Goal: Task Accomplishment & Management: Complete application form

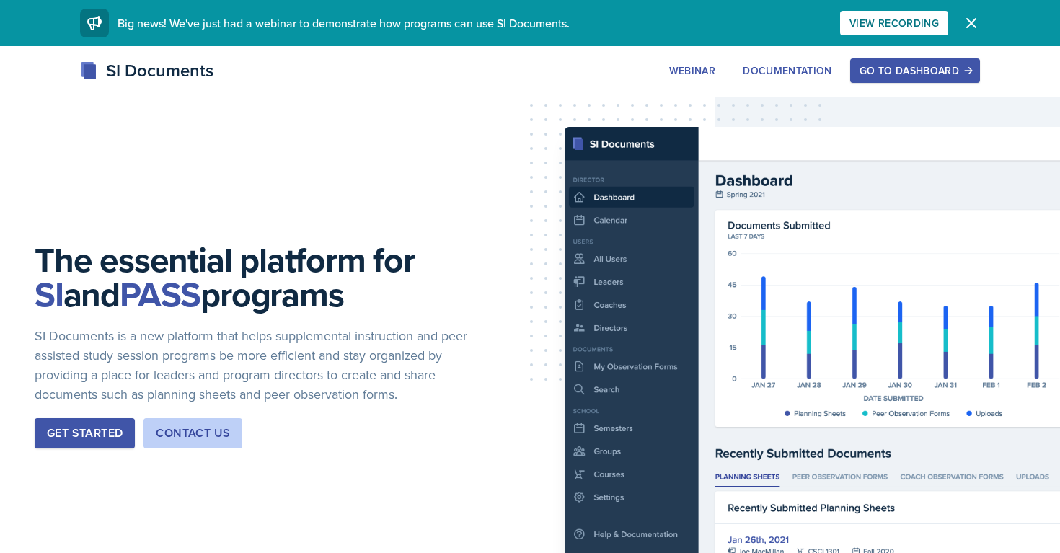
click at [880, 76] on div "Go to Dashboard" at bounding box center [914, 71] width 111 height 12
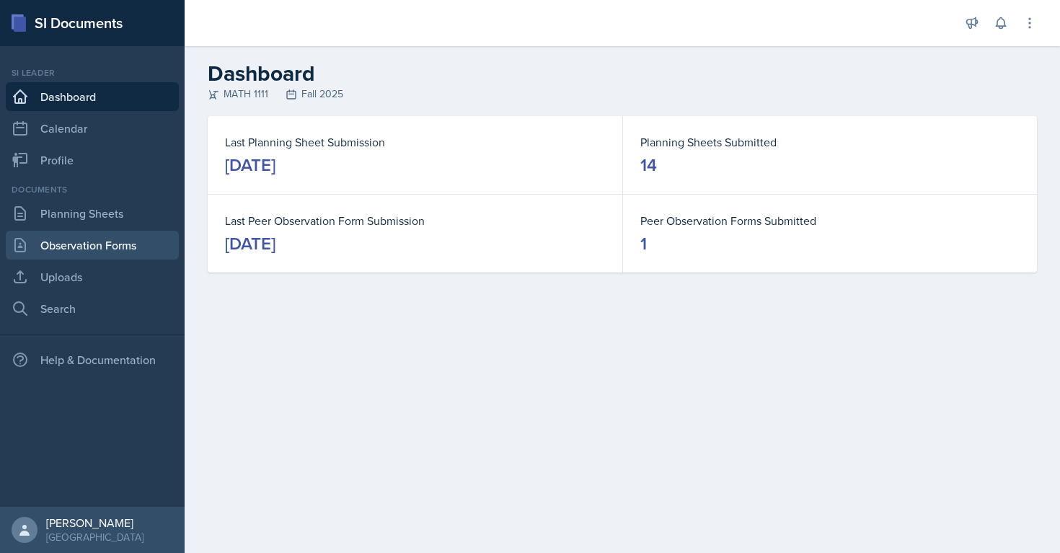
click at [130, 243] on link "Observation Forms" at bounding box center [92, 245] width 173 height 29
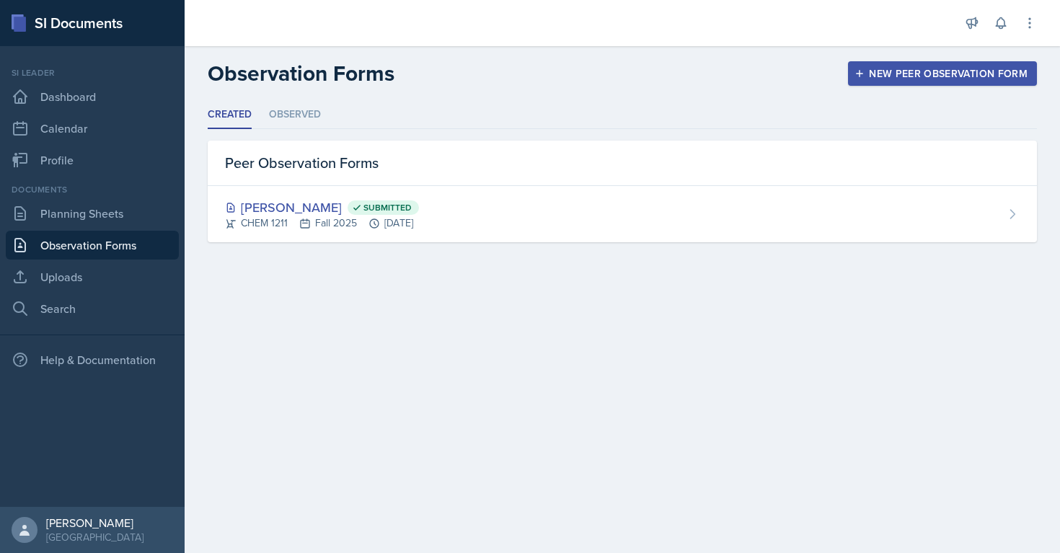
click at [885, 74] on div "New Peer Observation Form" at bounding box center [942, 74] width 170 height 12
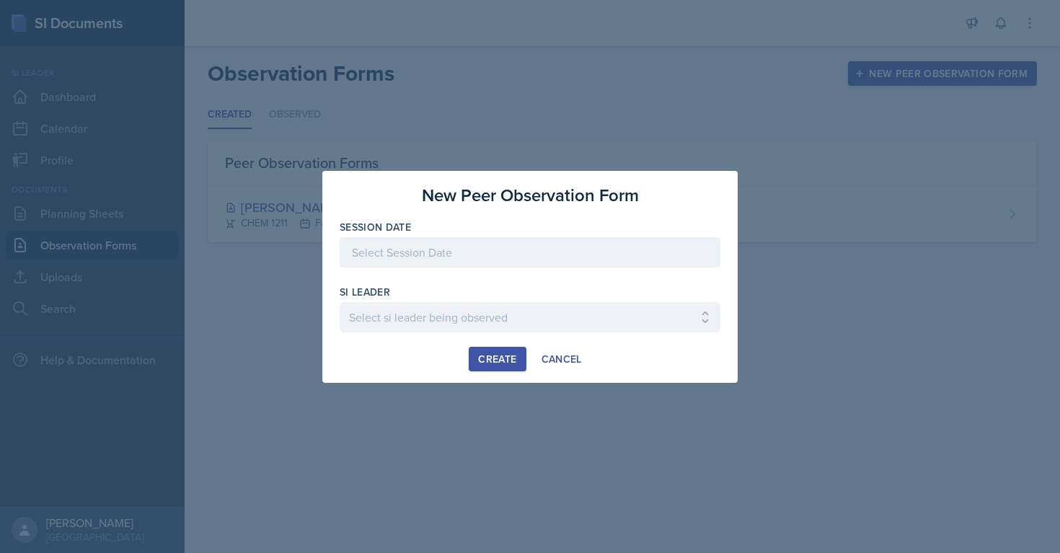
click at [595, 241] on div at bounding box center [530, 252] width 381 height 30
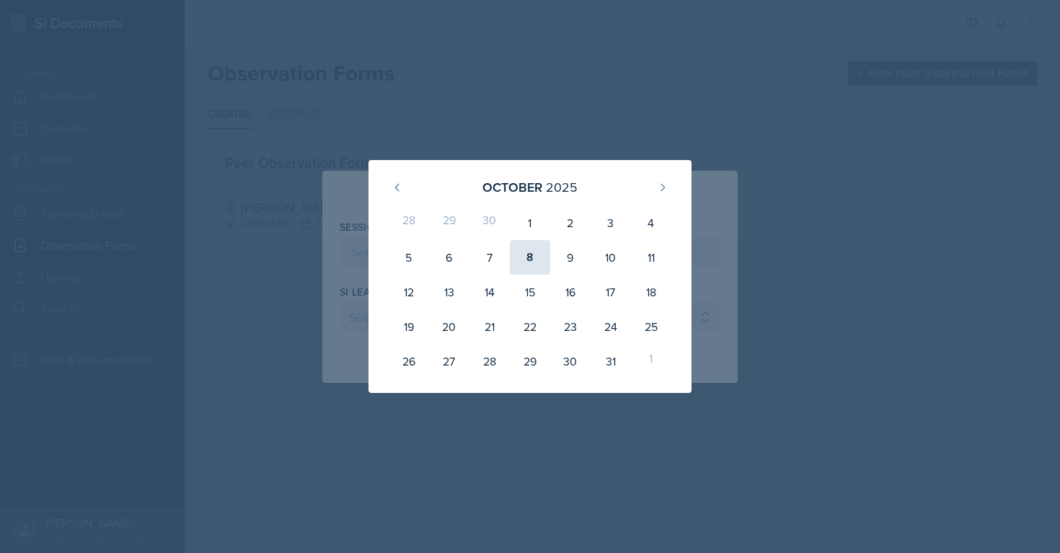
click at [531, 263] on div "8" at bounding box center [530, 257] width 40 height 35
type input "October 8th, 2025"
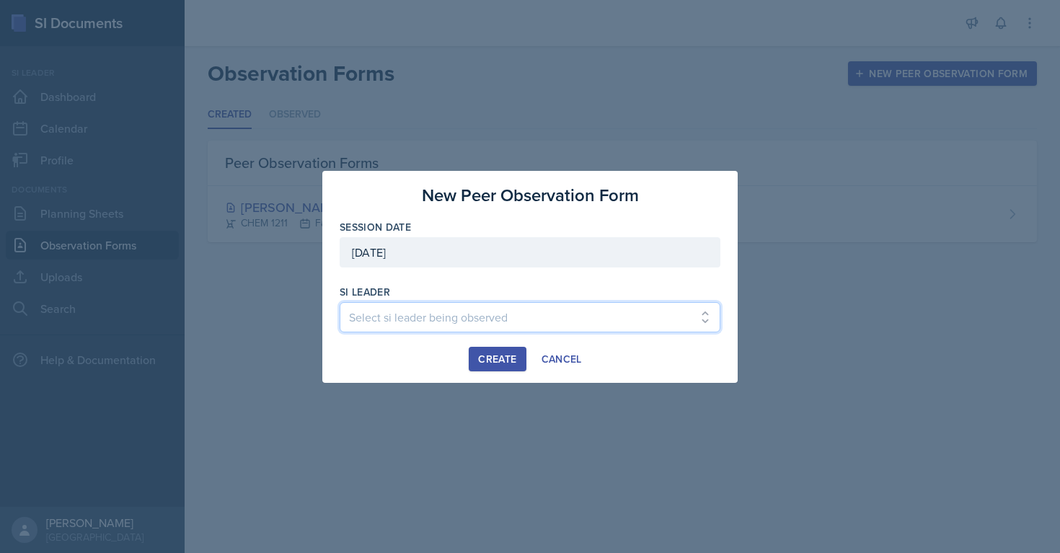
click at [513, 320] on select "Select si leader being observed [PERSON_NAME] / PSYC 2500 / The Phantoms of The…" at bounding box center [530, 317] width 381 height 30
click at [490, 316] on select "Select si leader being observed [PERSON_NAME] / PSYC 2500 / The Phantoms of The…" at bounding box center [530, 317] width 381 height 30
click at [340, 302] on select "Select si leader being observed [PERSON_NAME] / PSYC 2500 / The Phantoms of The…" at bounding box center [530, 317] width 381 height 30
click at [433, 328] on select "Select si leader being observed [PERSON_NAME] / PSYC 2500 / The Phantoms of The…" at bounding box center [530, 317] width 381 height 30
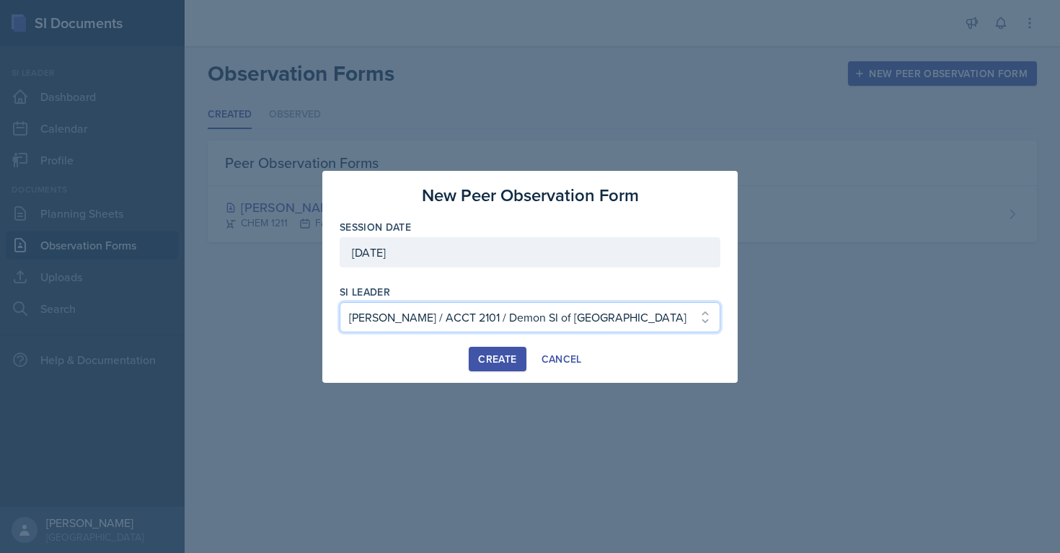
select select "30bd9001-465b-4300-b9bc-ad5d90ef77d0"
click at [340, 302] on select "Select si leader being observed [PERSON_NAME] / PSYC 2500 / The Phantoms of The…" at bounding box center [530, 317] width 381 height 30
click at [570, 358] on div "Cancel" at bounding box center [561, 359] width 40 height 12
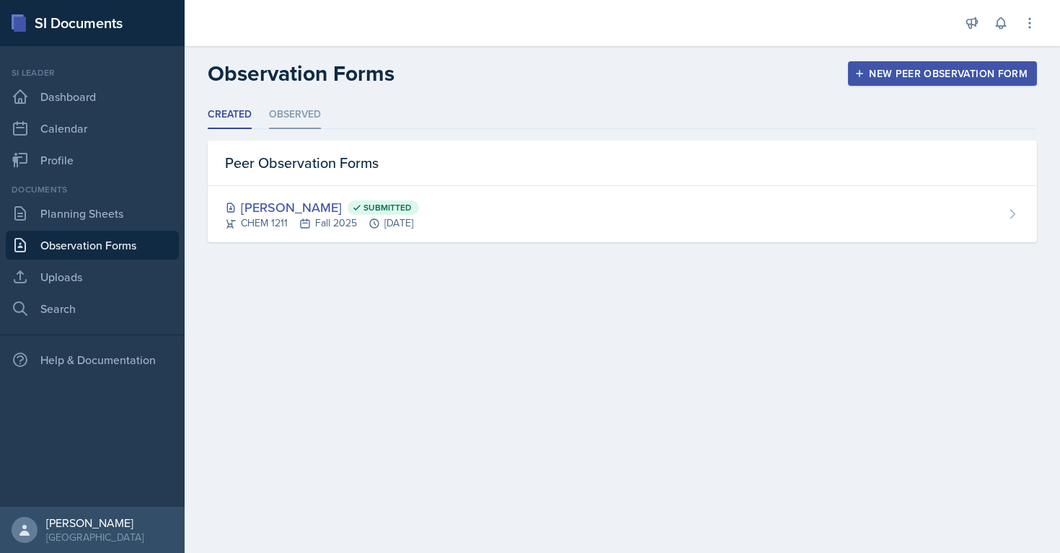
click at [313, 114] on li "Observed" at bounding box center [295, 115] width 52 height 28
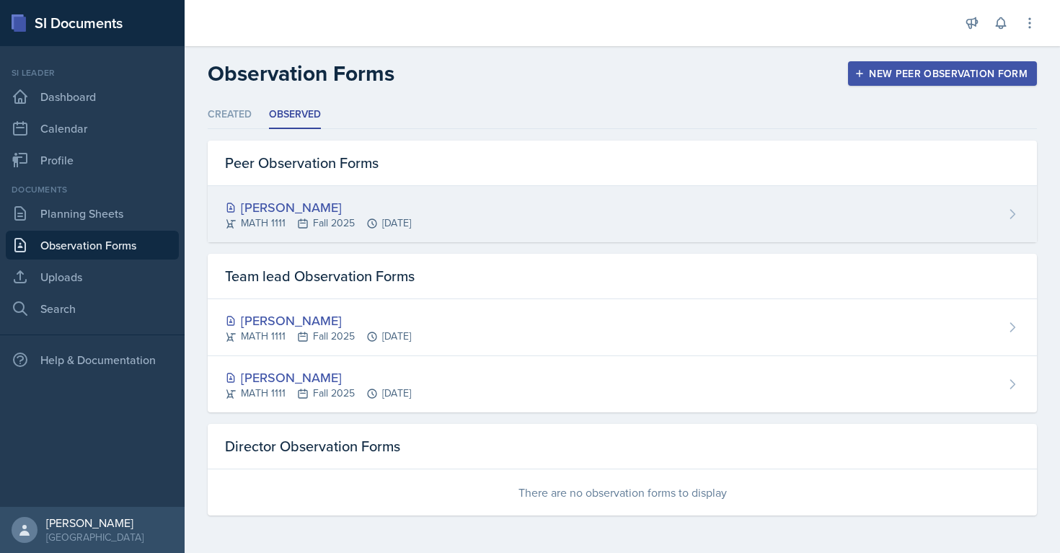
click at [272, 196] on div "Myrie Blacksher MATH 1111 Fall 2025 Sep 19th, 2025" at bounding box center [622, 214] width 829 height 56
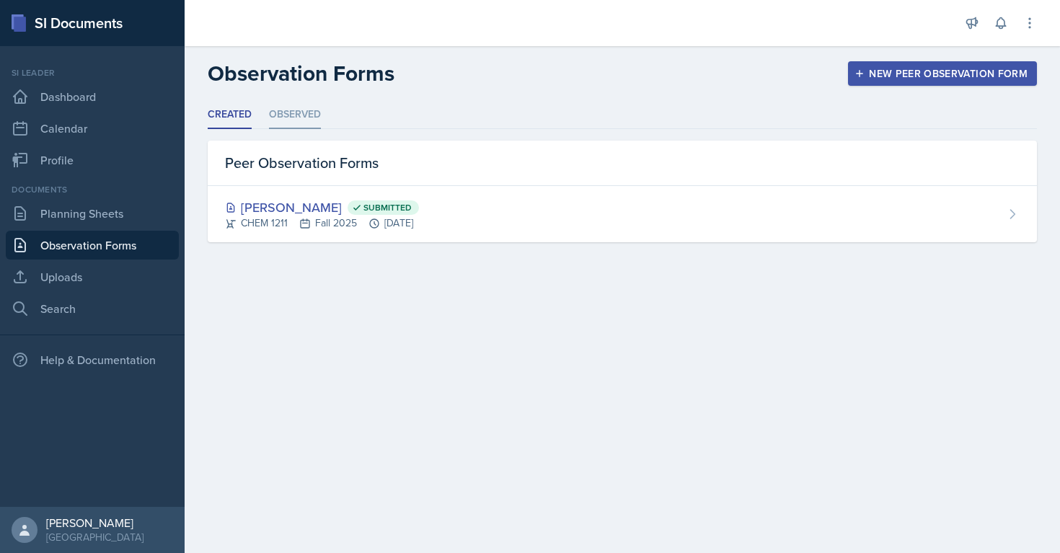
click at [275, 128] on li "Observed" at bounding box center [295, 115] width 52 height 28
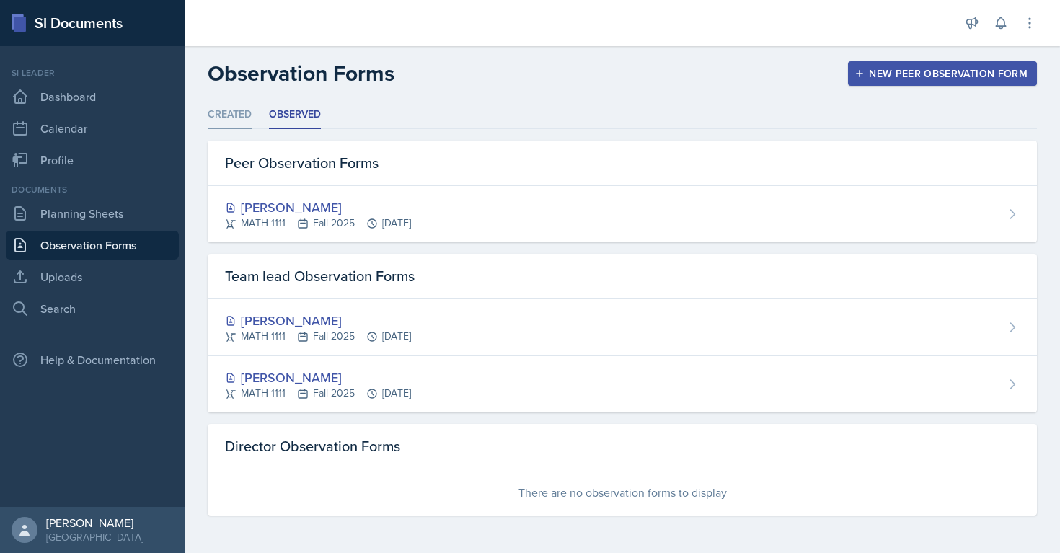
click at [234, 118] on li "Created" at bounding box center [230, 115] width 44 height 28
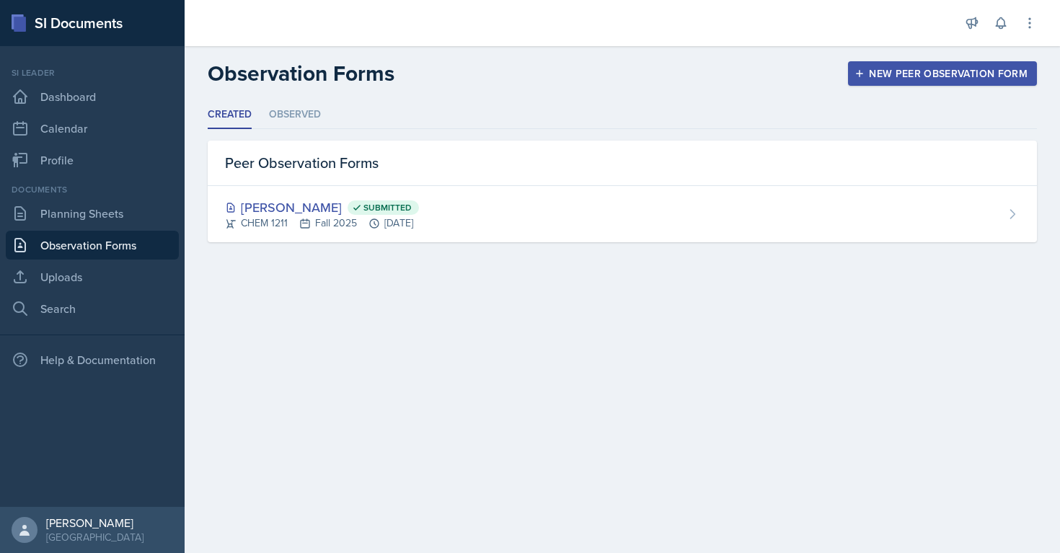
click at [879, 81] on button "New Peer Observation Form" at bounding box center [942, 73] width 189 height 25
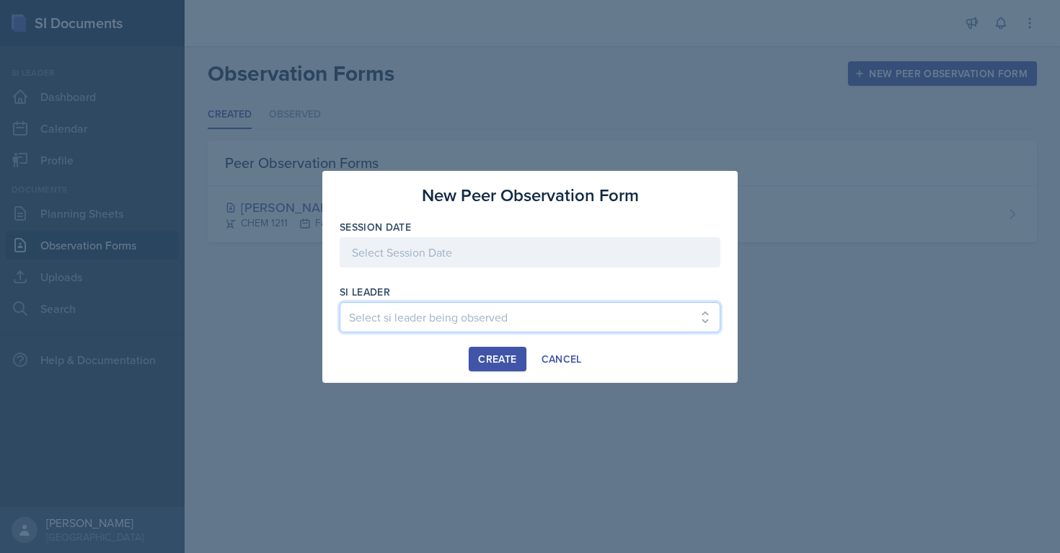
click at [515, 313] on select "Select si leader being observed [PERSON_NAME] / PSYC 2500 / The Phantoms of The…" at bounding box center [530, 317] width 381 height 30
select select "f9adcb60-4087-4902-9c72-67db10c09139"
click at [340, 302] on select "Select si leader being observed [PERSON_NAME] / PSYC 2500 / The Phantoms of The…" at bounding box center [530, 317] width 381 height 30
click at [494, 365] on div "Create" at bounding box center [497, 359] width 38 height 12
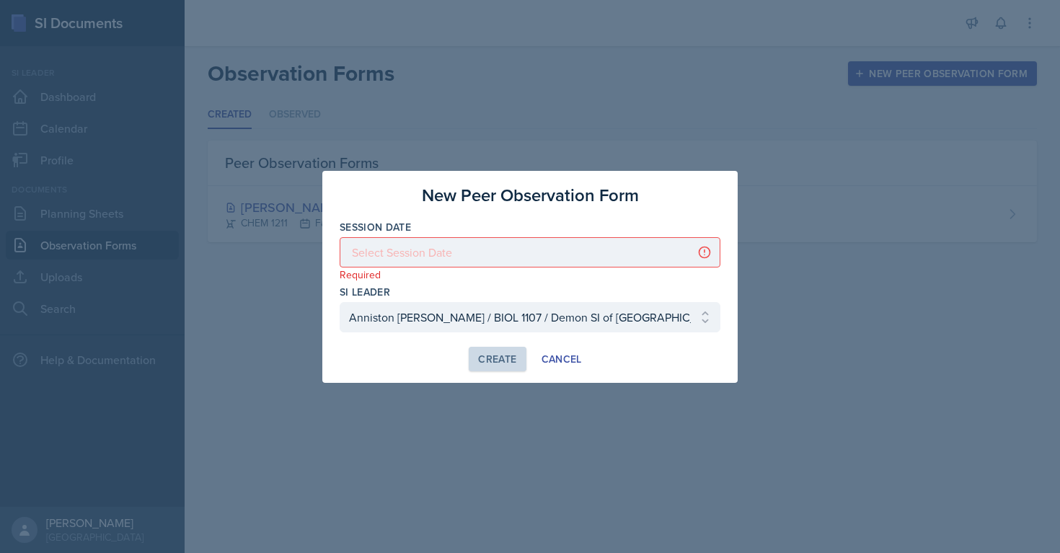
click at [471, 257] on div at bounding box center [530, 252] width 381 height 30
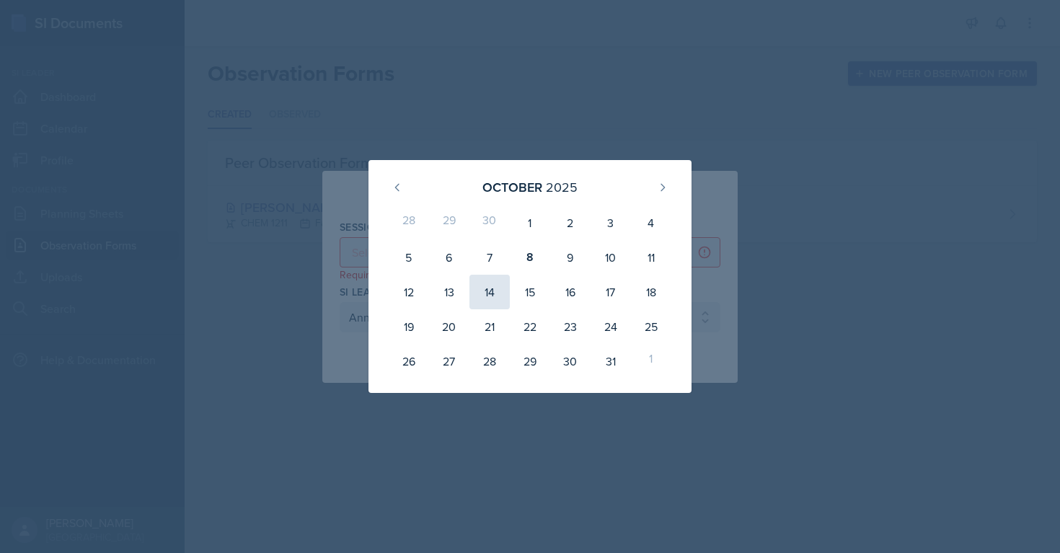
click at [493, 289] on div "14" at bounding box center [489, 292] width 40 height 35
type input "October 14th, 2025"
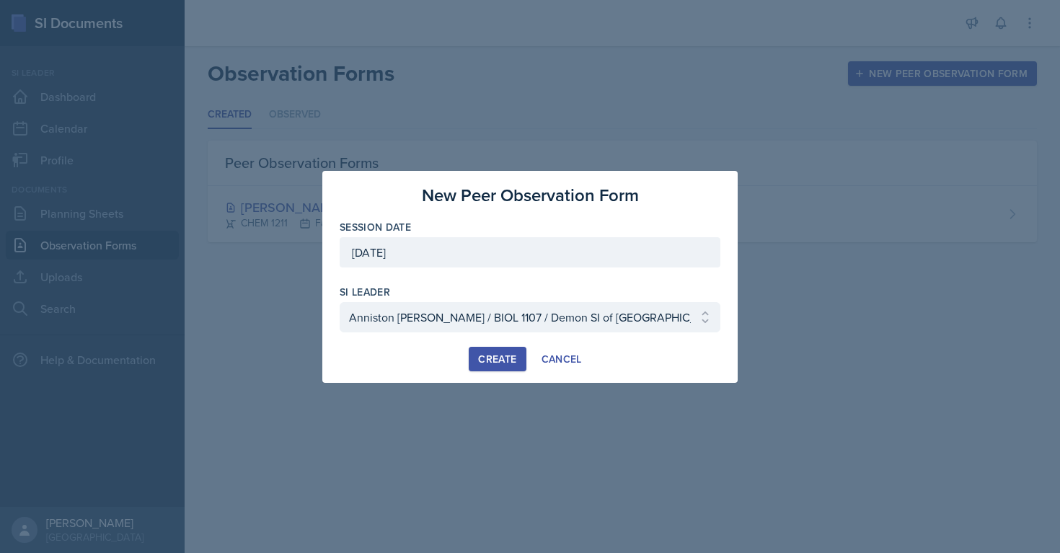
click at [486, 353] on div "Create" at bounding box center [497, 359] width 38 height 12
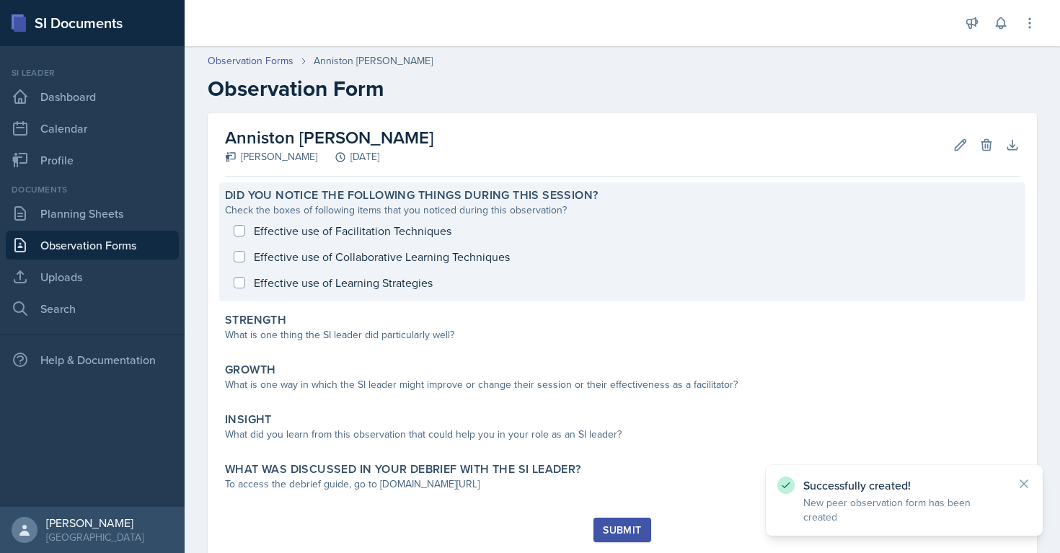
scroll to position [41, 0]
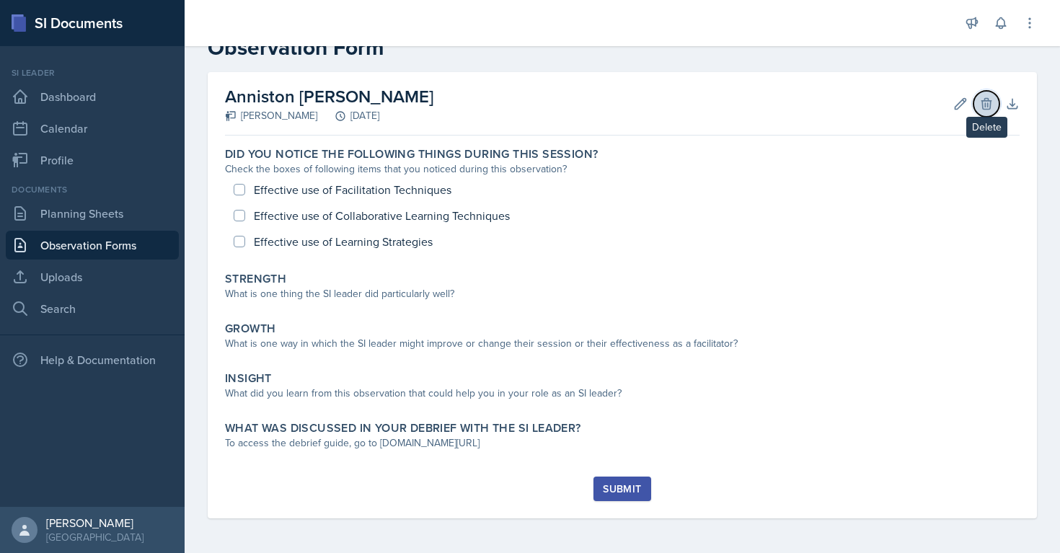
click at [984, 106] on icon at bounding box center [985, 103] width 9 height 11
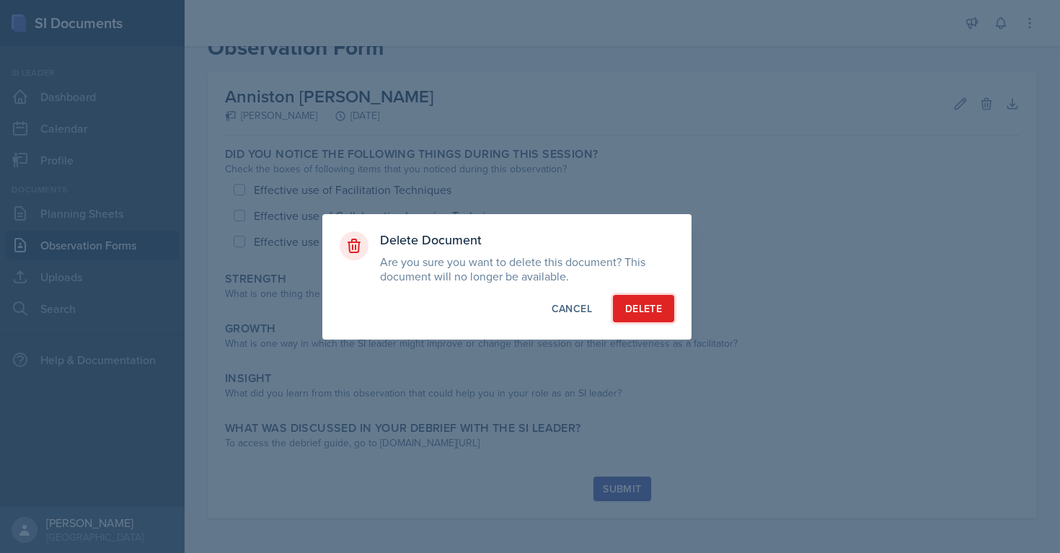
click at [642, 306] on div "Delete" at bounding box center [643, 308] width 37 height 14
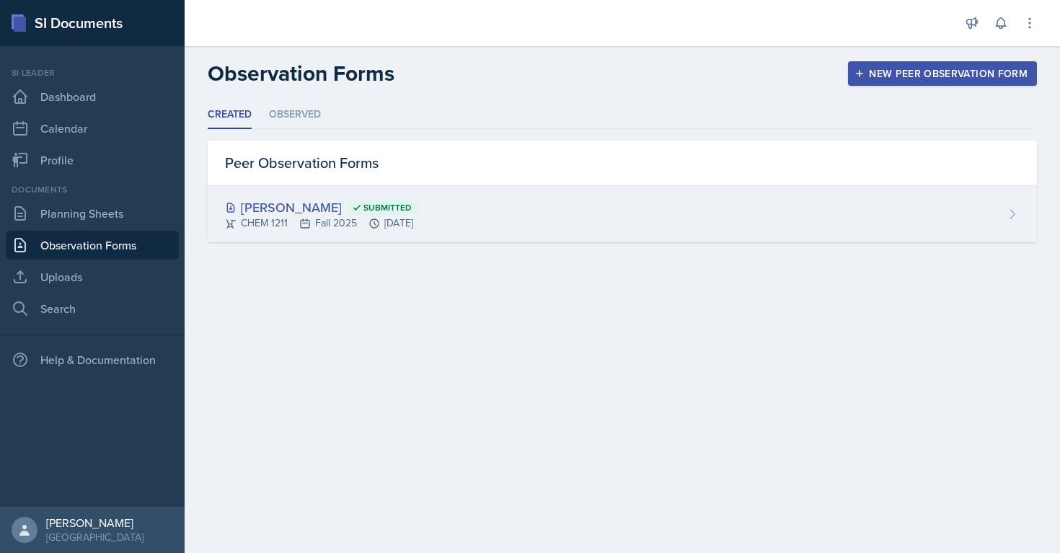
click at [419, 217] on div "CHEM 1211 Fall 2025 Sep 19th, 2025" at bounding box center [322, 223] width 194 height 15
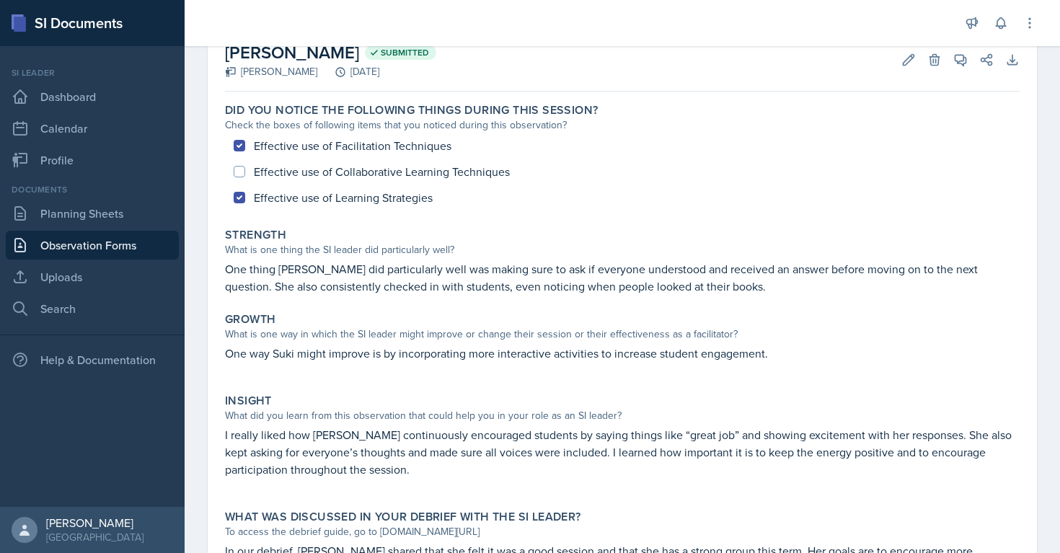
scroll to position [94, 0]
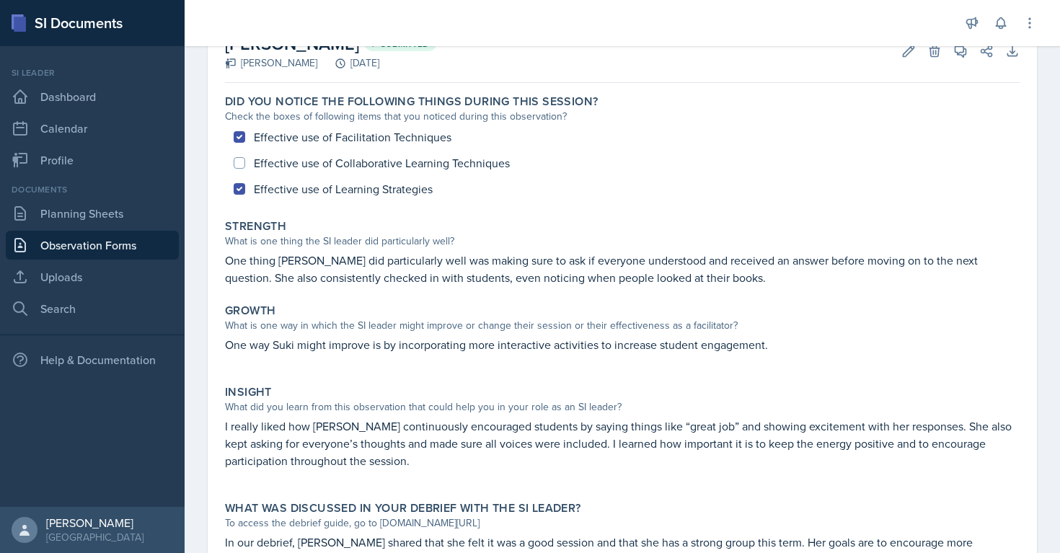
click at [260, 98] on label "Did you notice the following things during this session?" at bounding box center [411, 101] width 373 height 14
click at [231, 97] on label "Did you notice the following things during this session?" at bounding box center [411, 101] width 373 height 14
drag, startPoint x: 224, startPoint y: 97, endPoint x: 434, endPoint y: 195, distance: 231.6
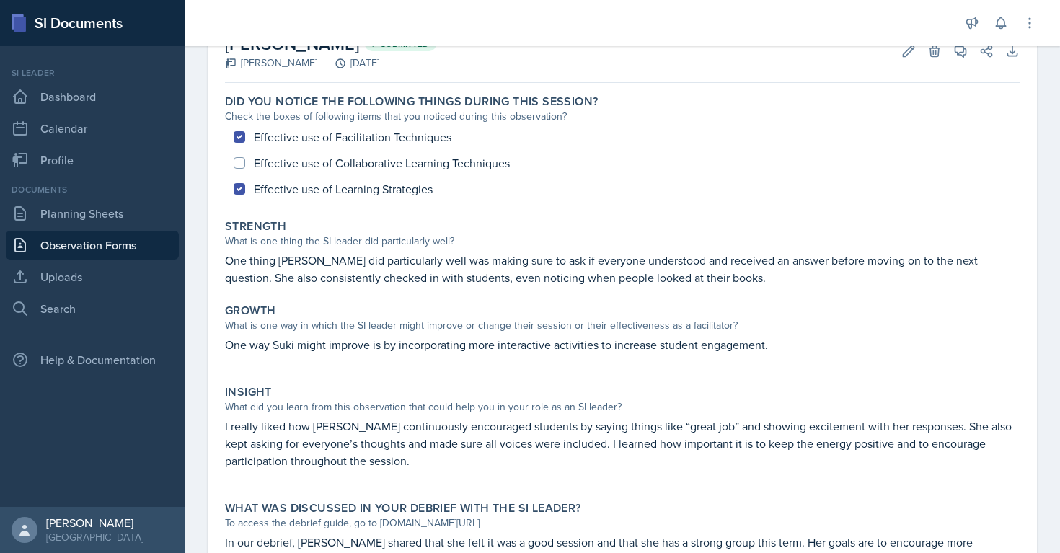
click at [438, 196] on div "Did you notice the following things during this session? Check the boxes of fol…" at bounding box center [622, 148] width 806 height 119
copy div "Did you notice the following things during this session? Check the boxes of fol…"
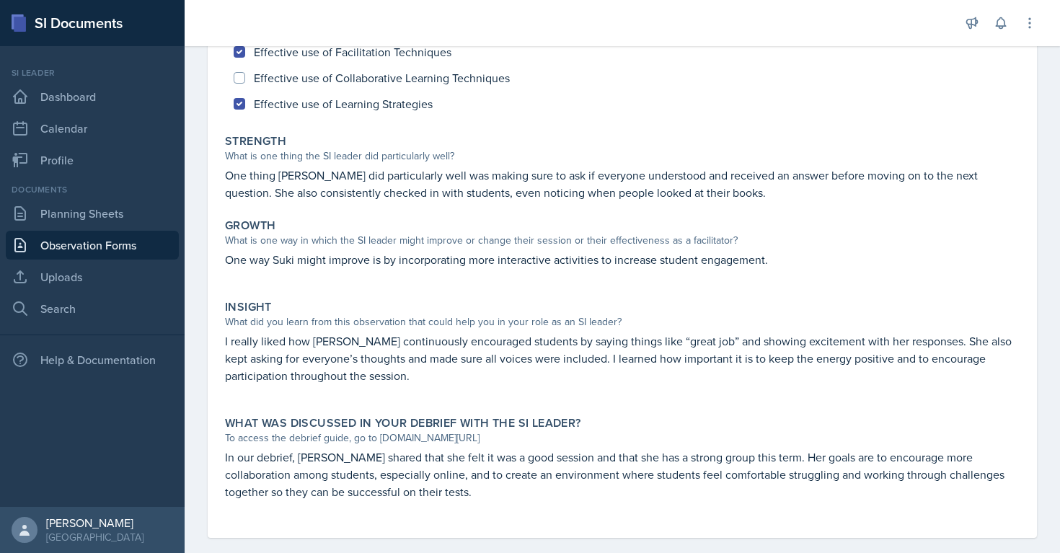
scroll to position [198, 0]
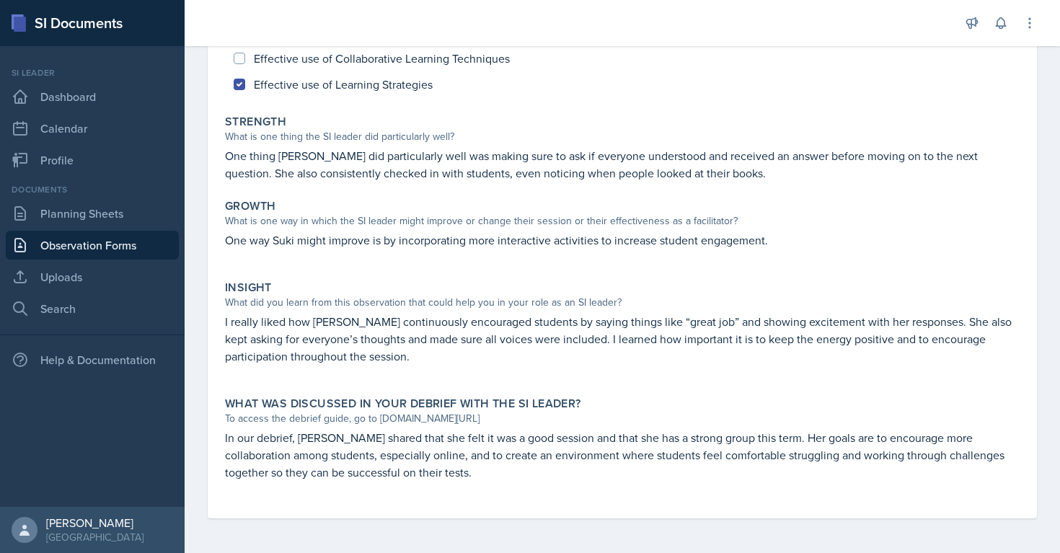
click at [94, 248] on link "Observation Forms" at bounding box center [92, 245] width 173 height 29
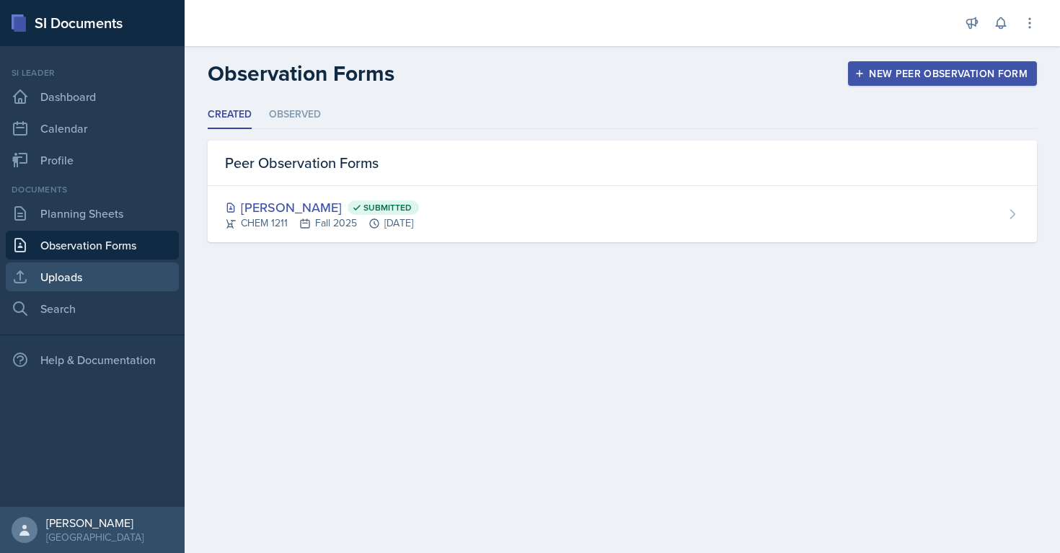
click at [51, 282] on link "Uploads" at bounding box center [92, 276] width 173 height 29
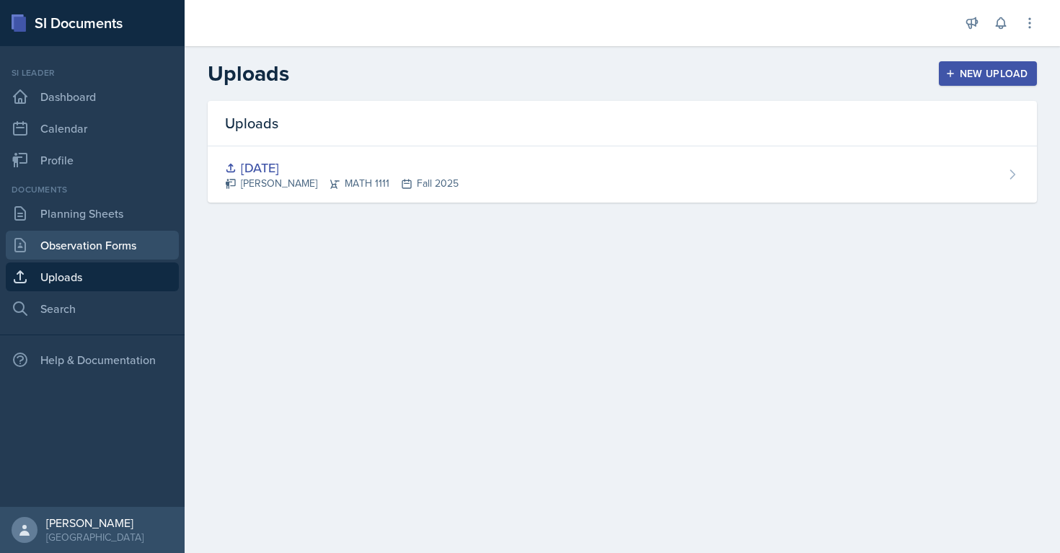
click at [105, 251] on link "Observation Forms" at bounding box center [92, 245] width 173 height 29
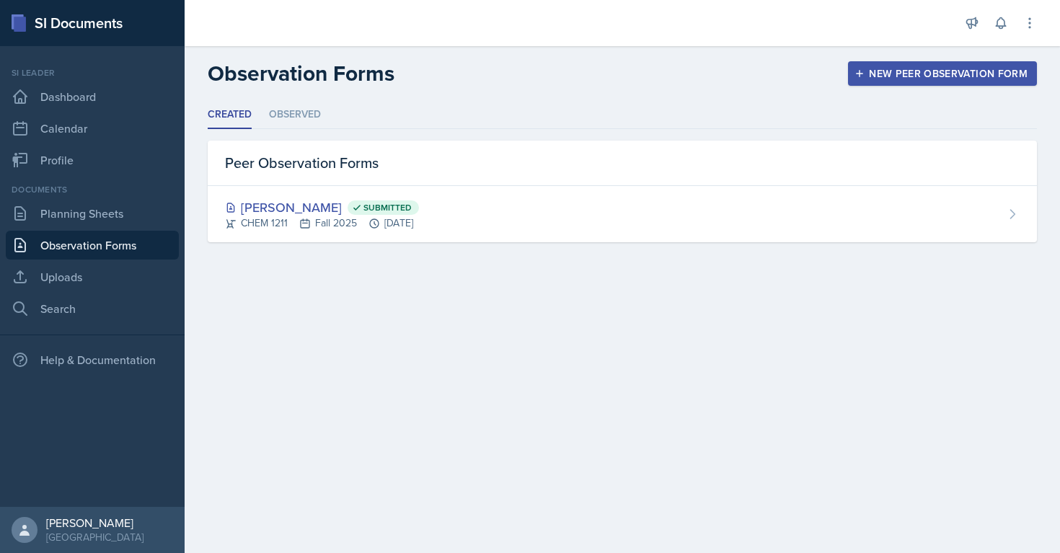
click at [949, 78] on div "New Peer Observation Form" at bounding box center [942, 74] width 170 height 12
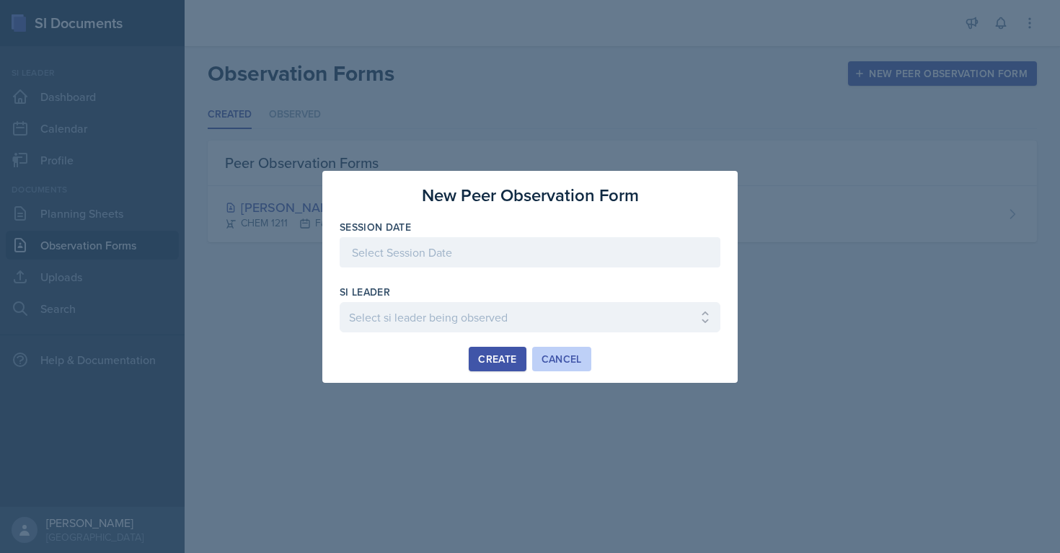
click at [565, 348] on button "Cancel" at bounding box center [561, 359] width 59 height 25
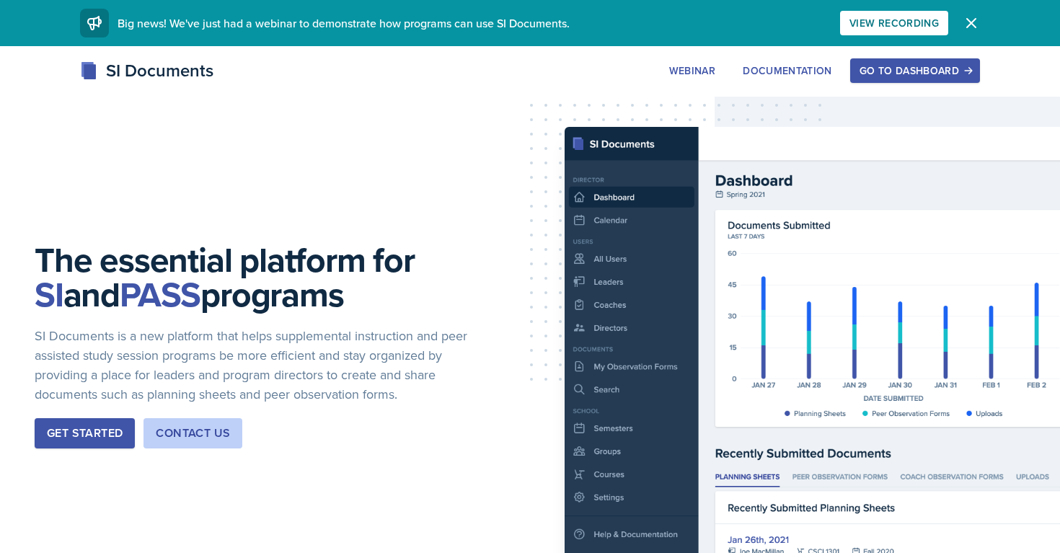
click at [913, 70] on div "Go to Dashboard" at bounding box center [914, 71] width 111 height 12
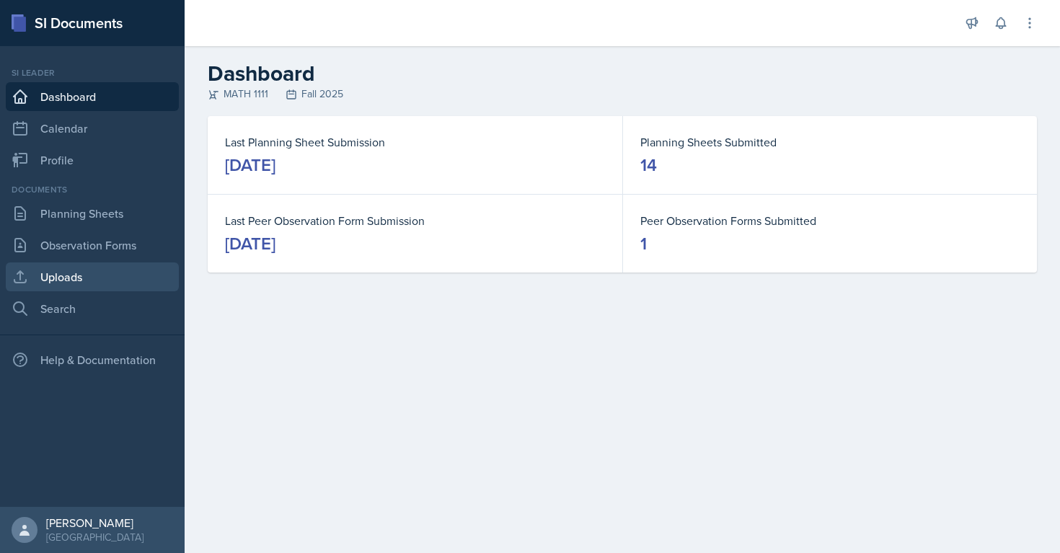
click at [61, 270] on link "Uploads" at bounding box center [92, 276] width 173 height 29
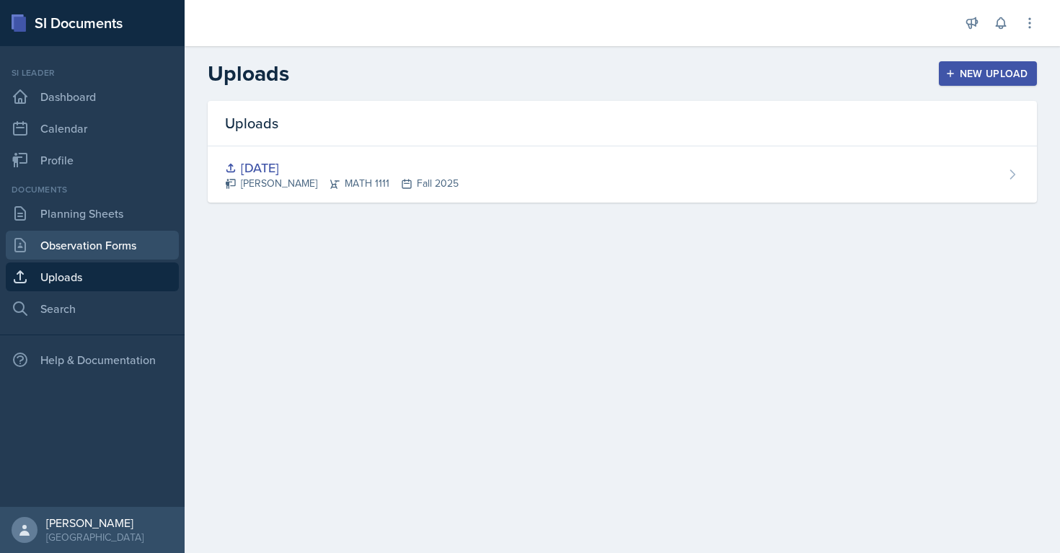
click at [65, 248] on link "Observation Forms" at bounding box center [92, 245] width 173 height 29
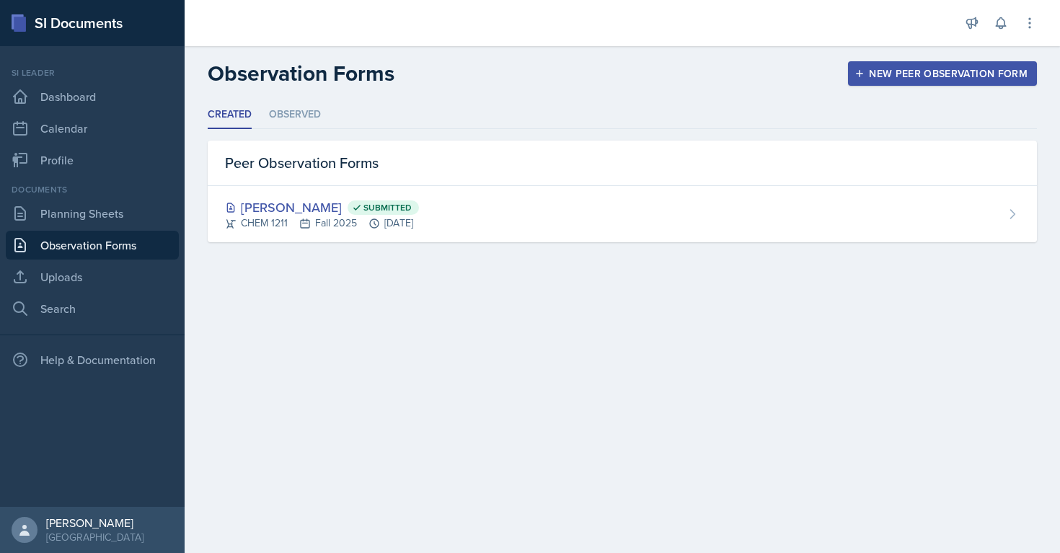
click at [903, 71] on div "New Peer Observation Form" at bounding box center [942, 74] width 170 height 12
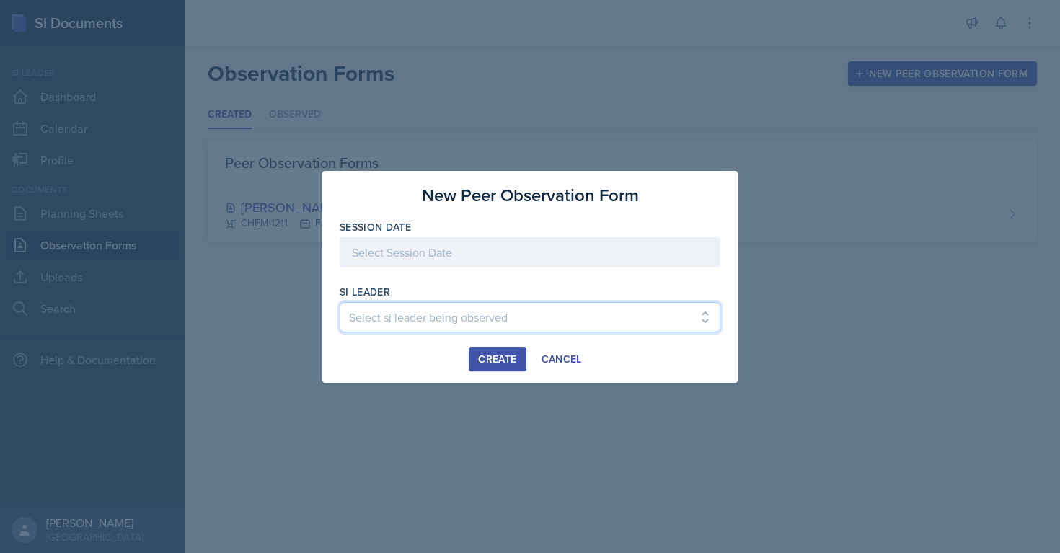
click at [405, 316] on select "Select si leader being observed [PERSON_NAME] / PSYC 2500 / The Phantoms of The…" at bounding box center [530, 317] width 381 height 30
